Goal: Book appointment/travel/reservation

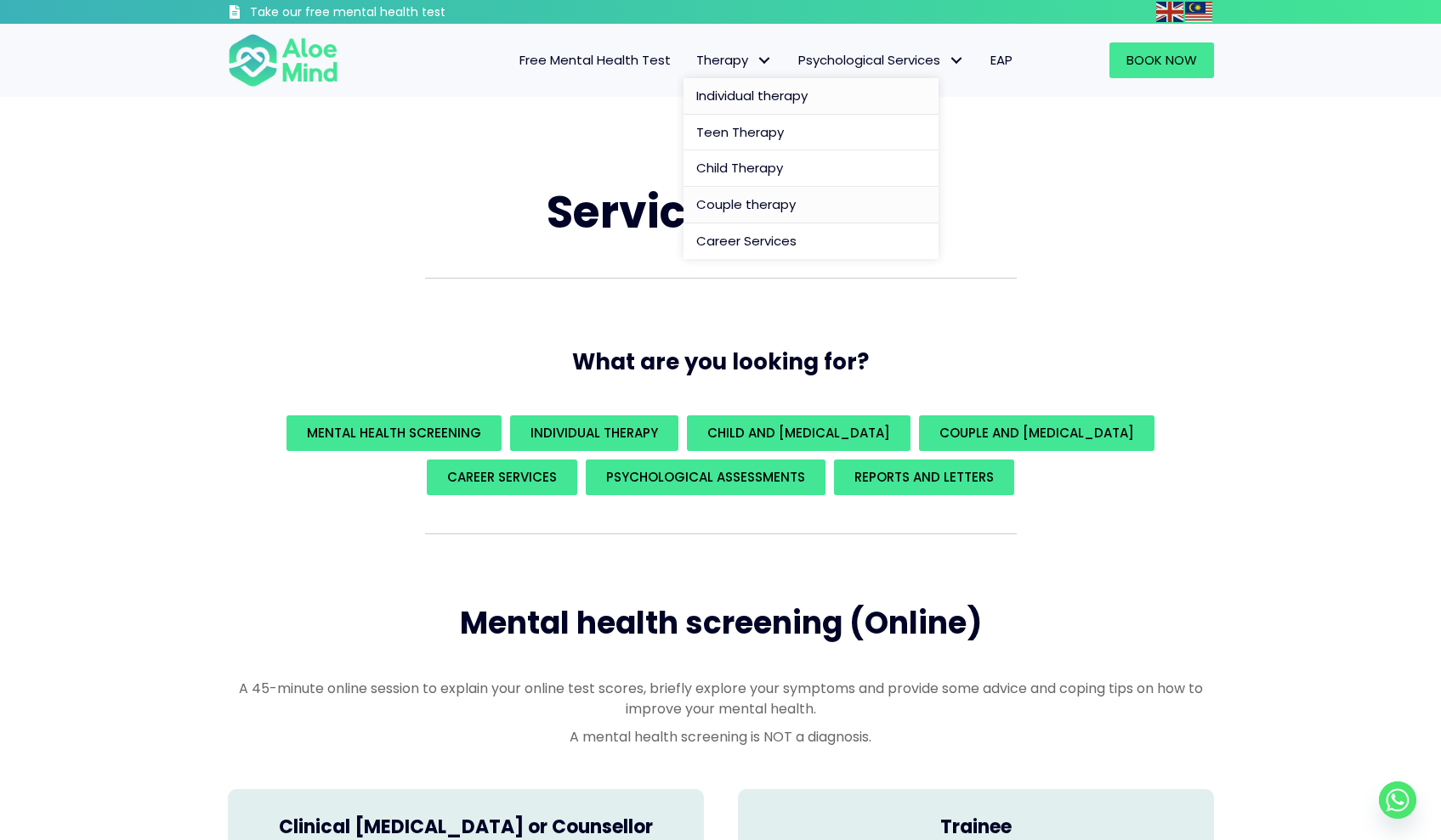
click at [737, 93] on span "Individual therapy" at bounding box center [751, 95] width 112 height 18
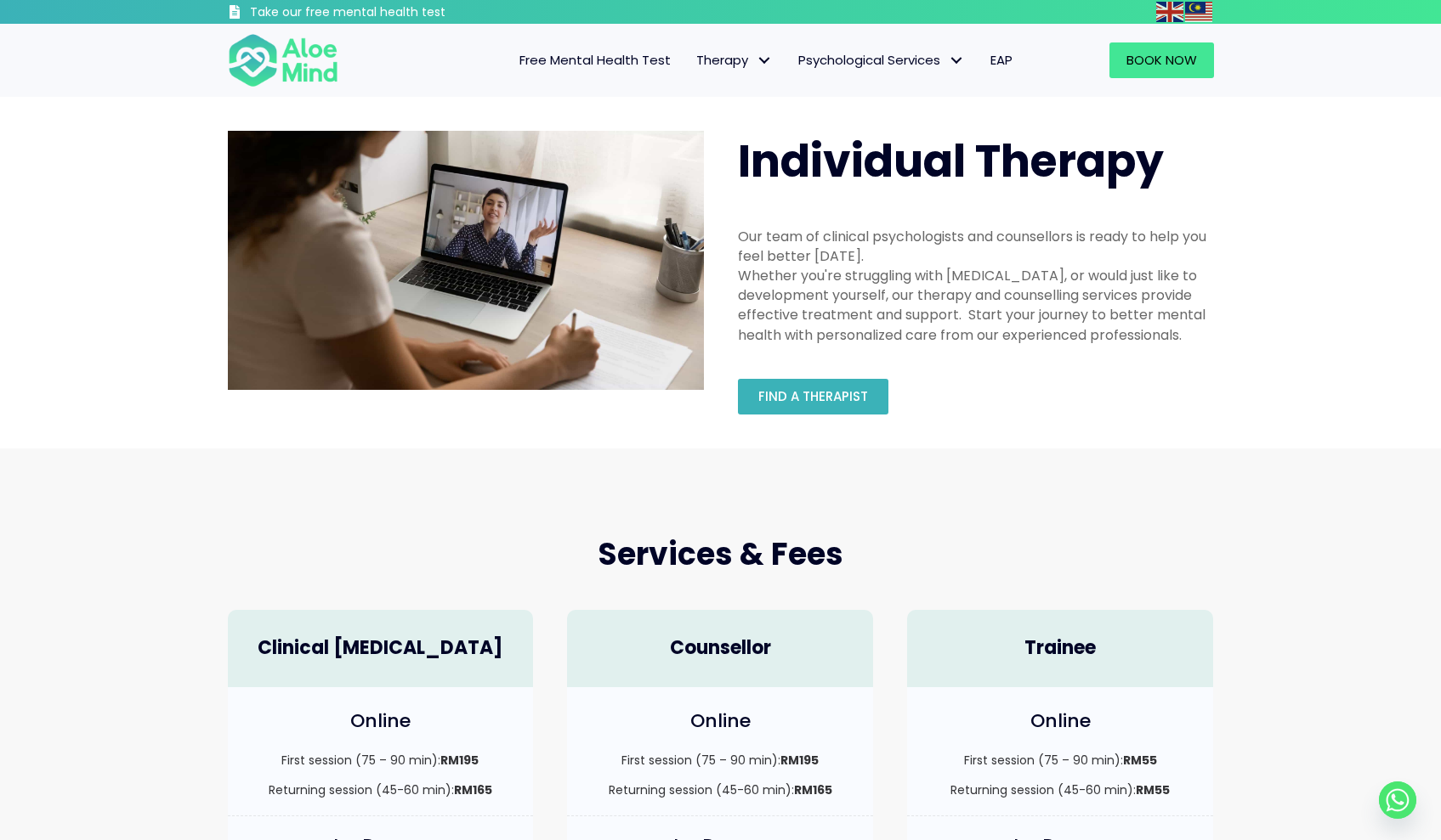
click at [846, 404] on link "Find a therapist" at bounding box center [813, 396] width 151 height 35
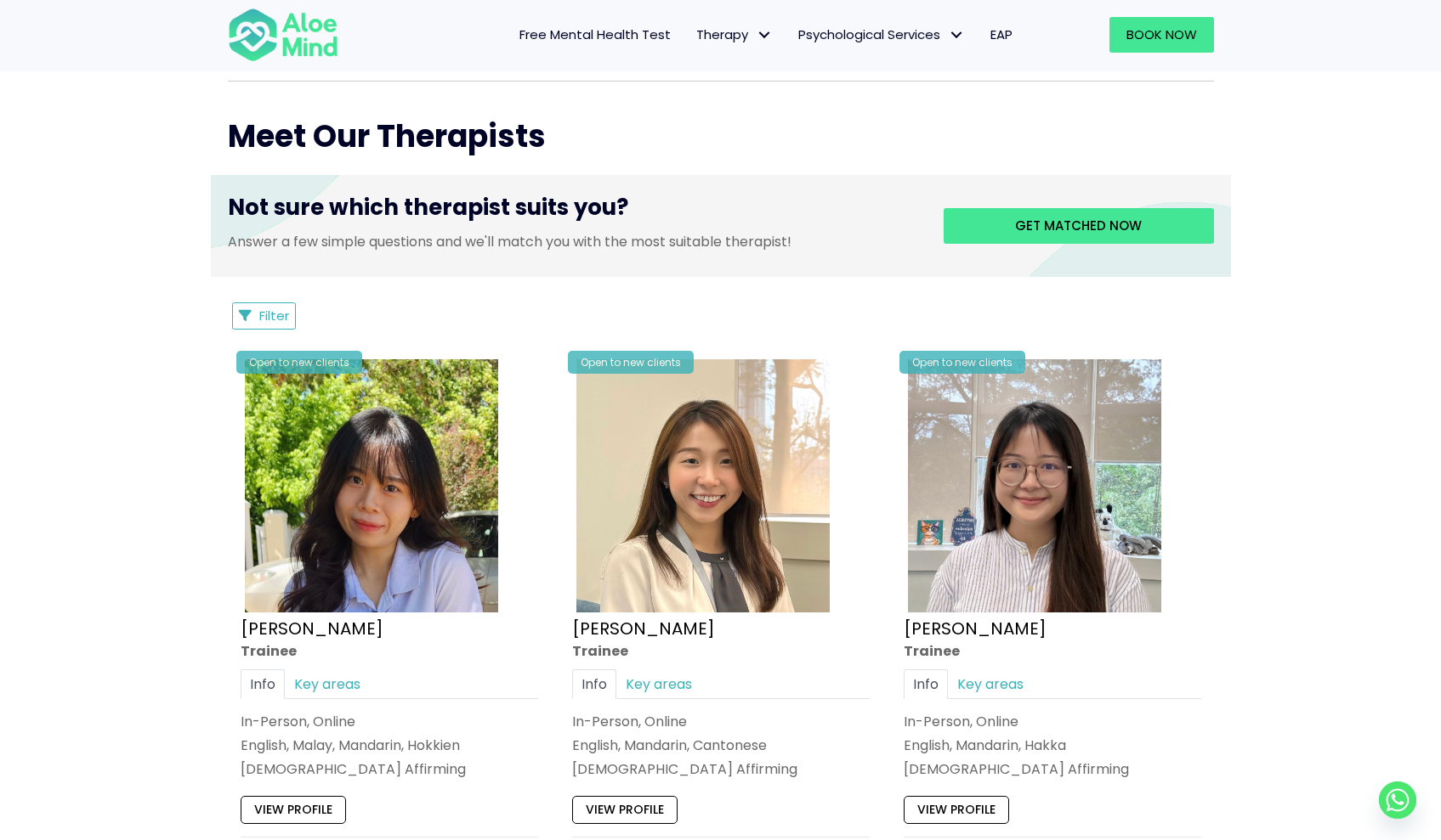
scroll to position [657, 0]
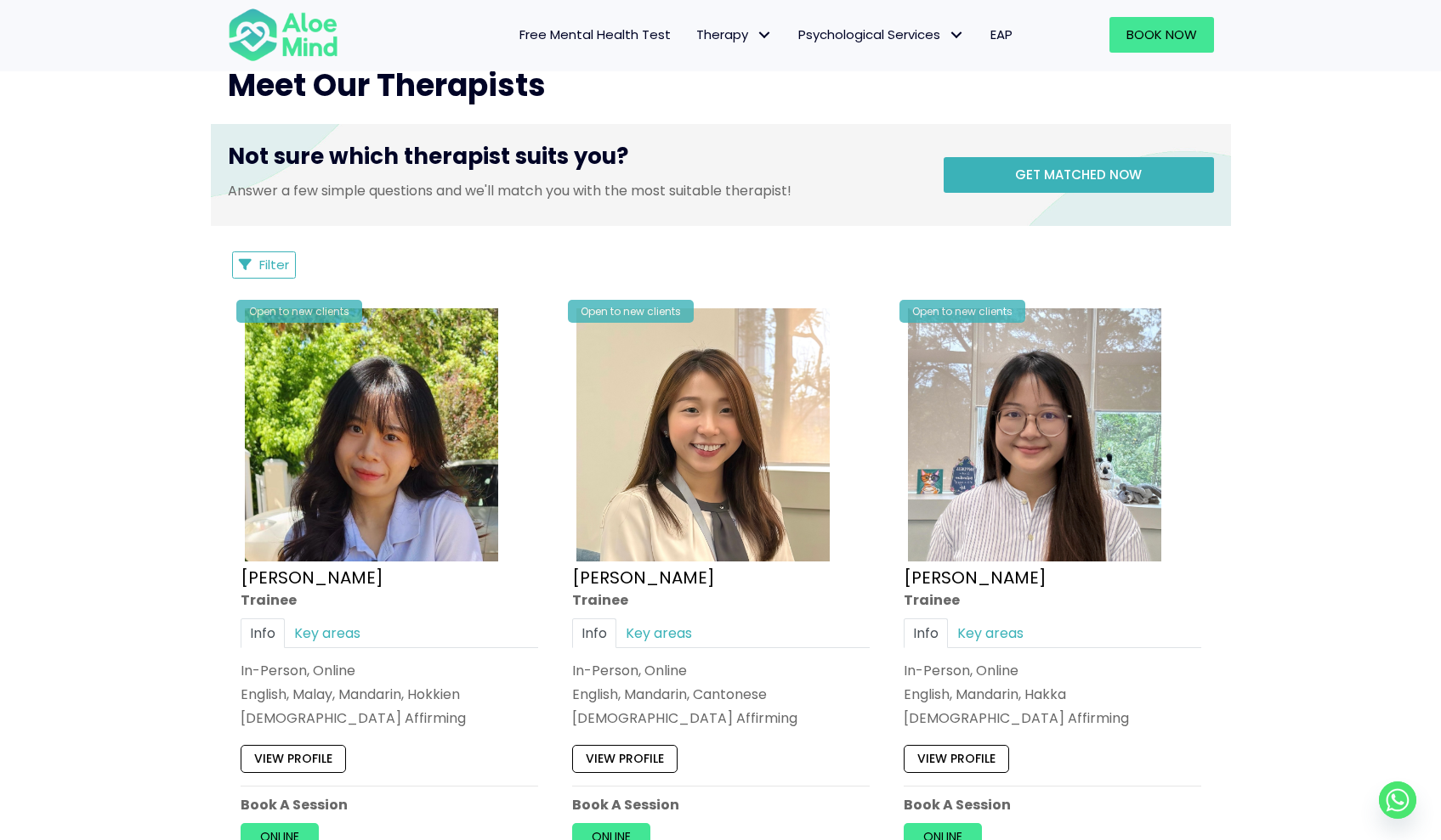
click at [1061, 186] on link "Get matched now" at bounding box center [1078, 175] width 270 height 35
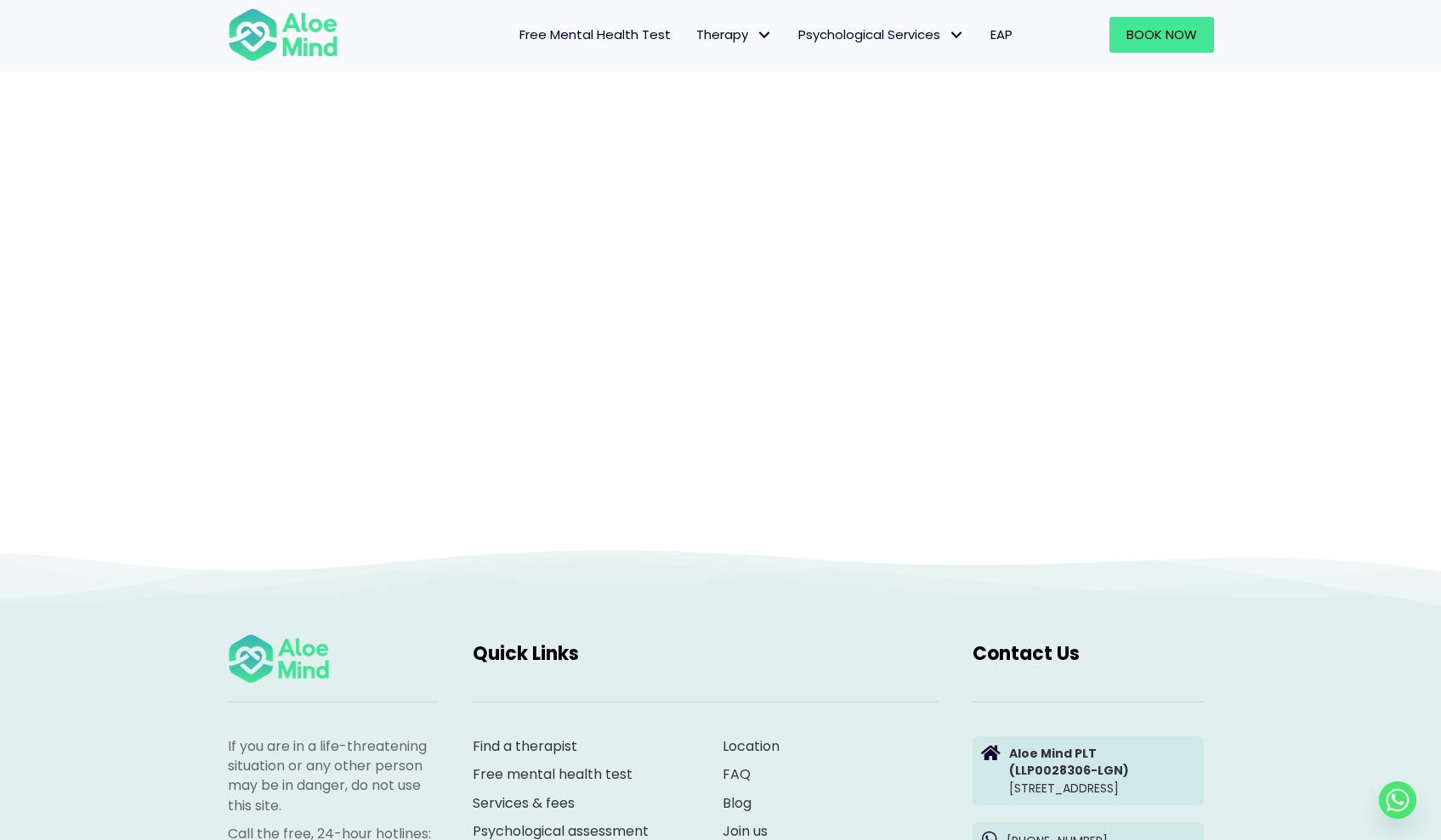
scroll to position [175, 0]
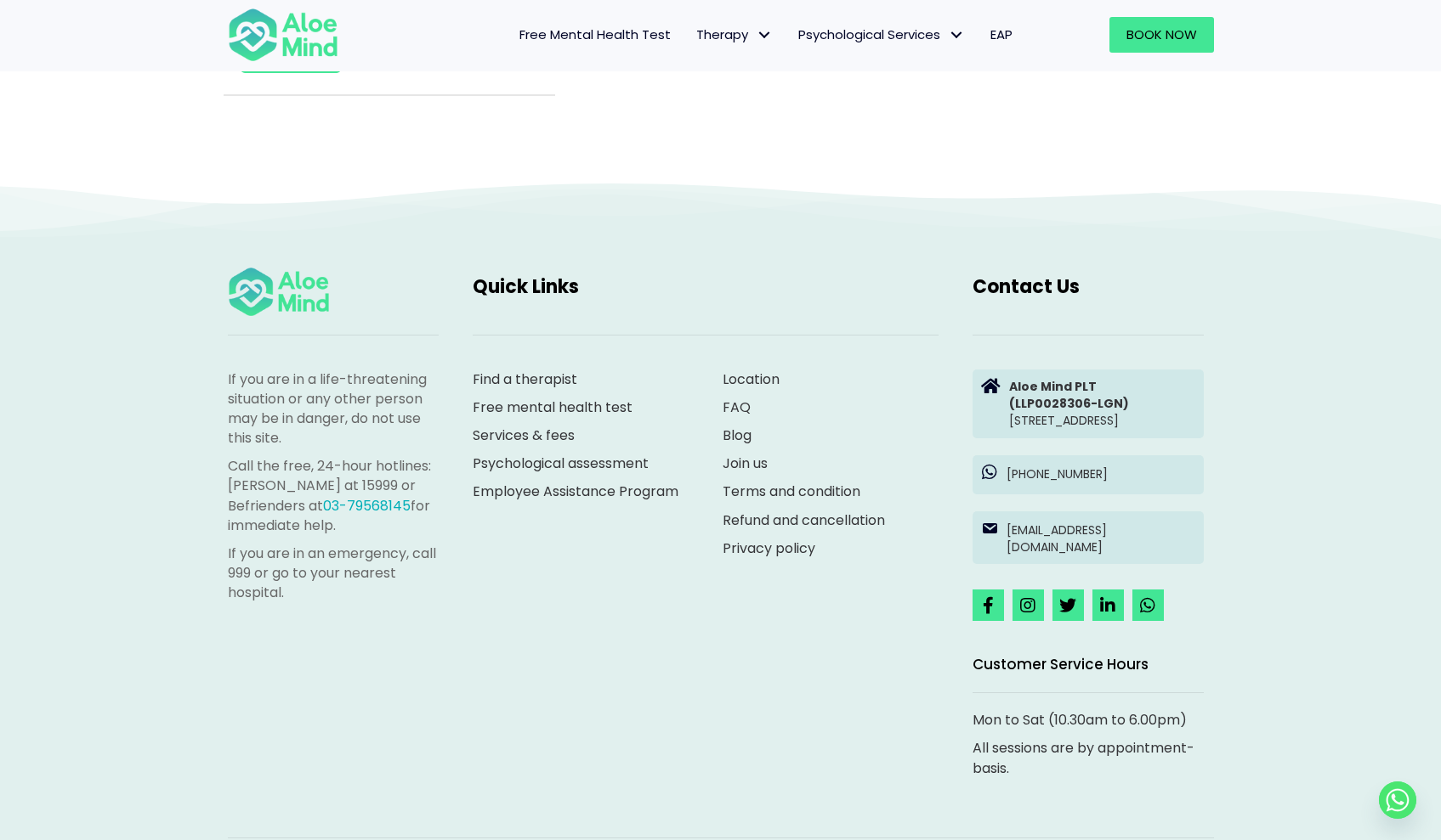
scroll to position [2840, 0]
